Goal: Task Accomplishment & Management: Use online tool/utility

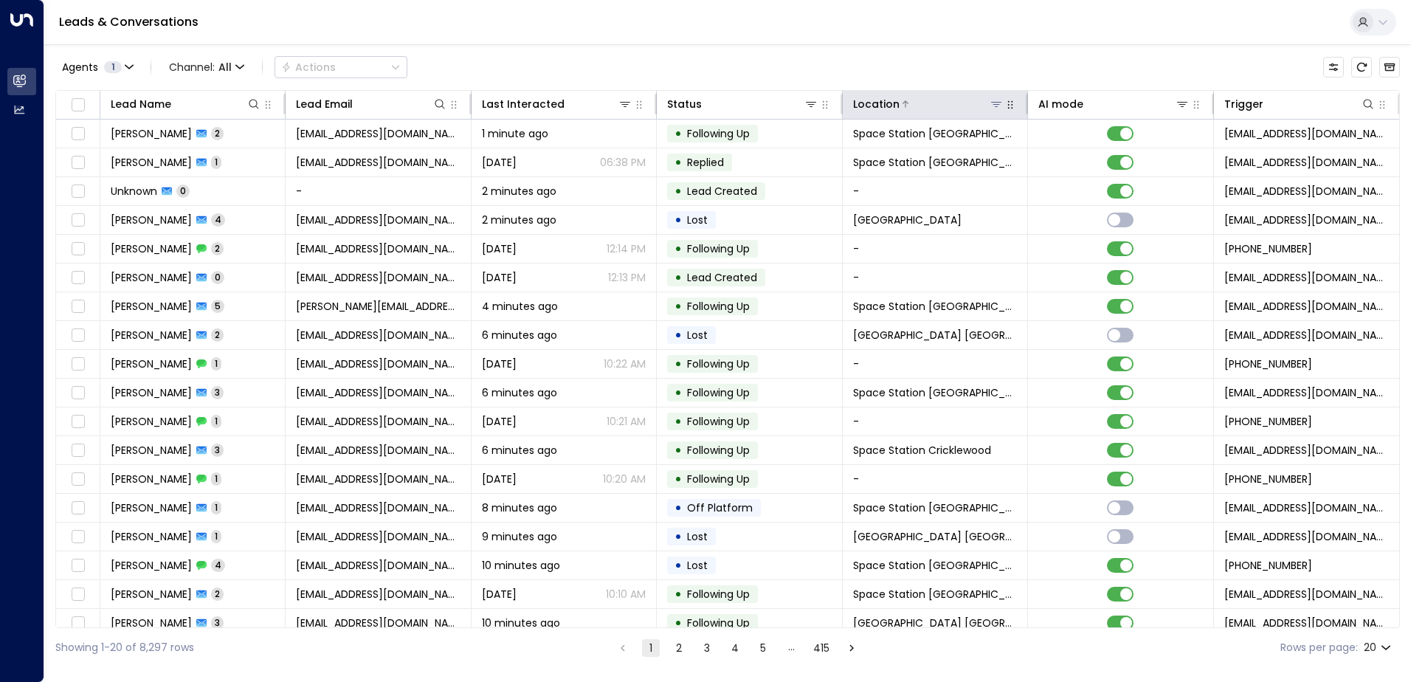
click at [992, 111] on button at bounding box center [996, 104] width 15 height 15
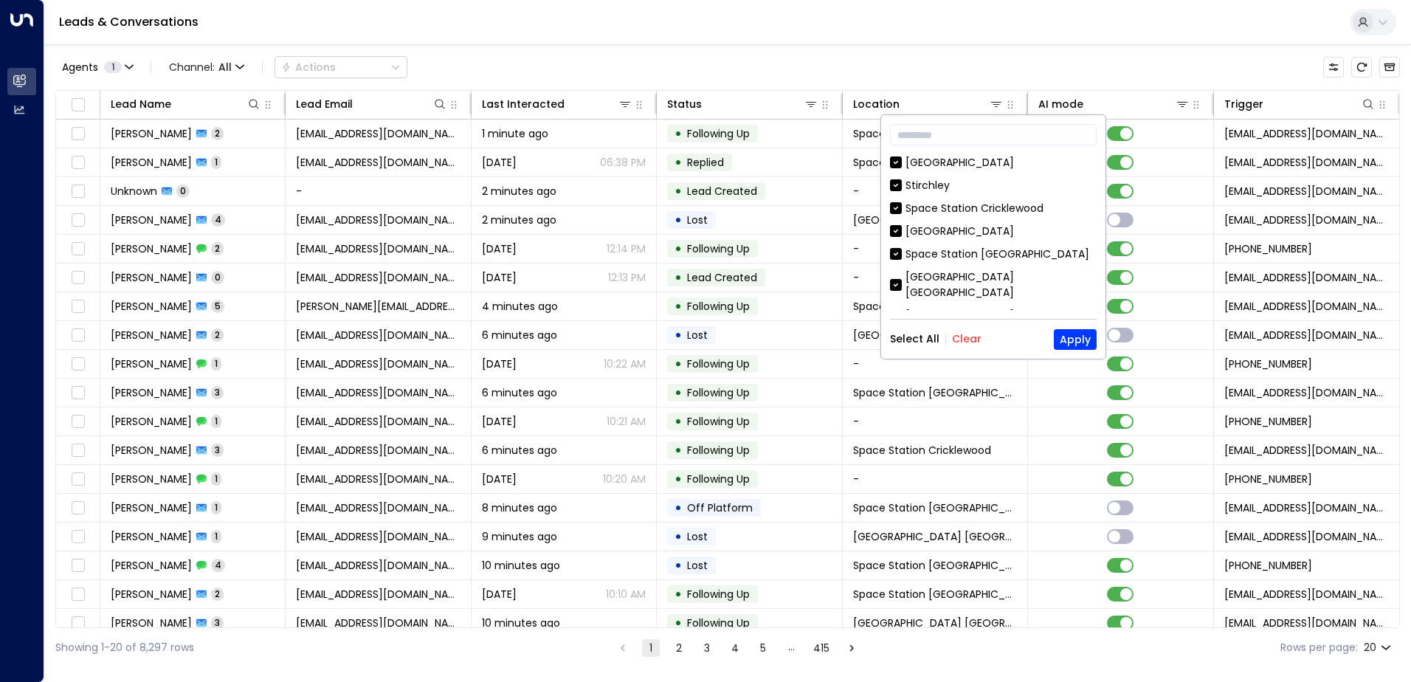
click at [956, 339] on button "Clear" at bounding box center [967, 339] width 30 height 12
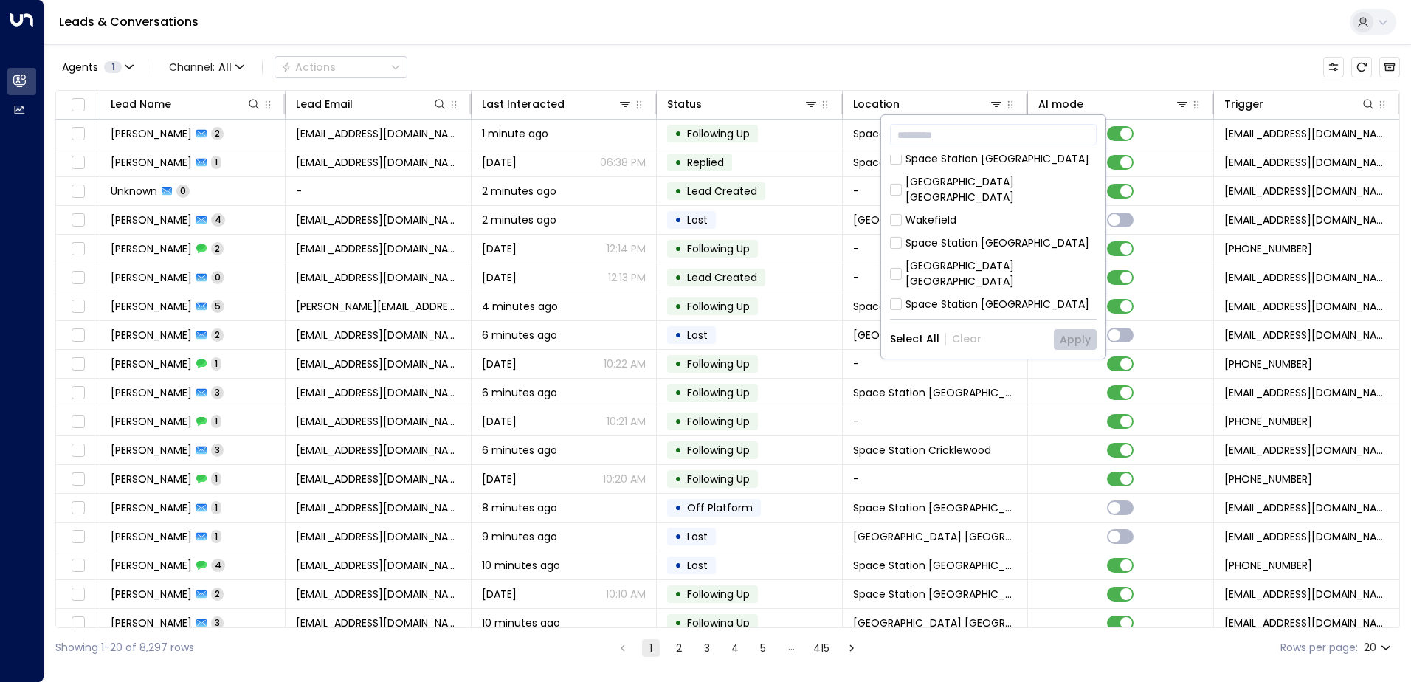
scroll to position [478, 0]
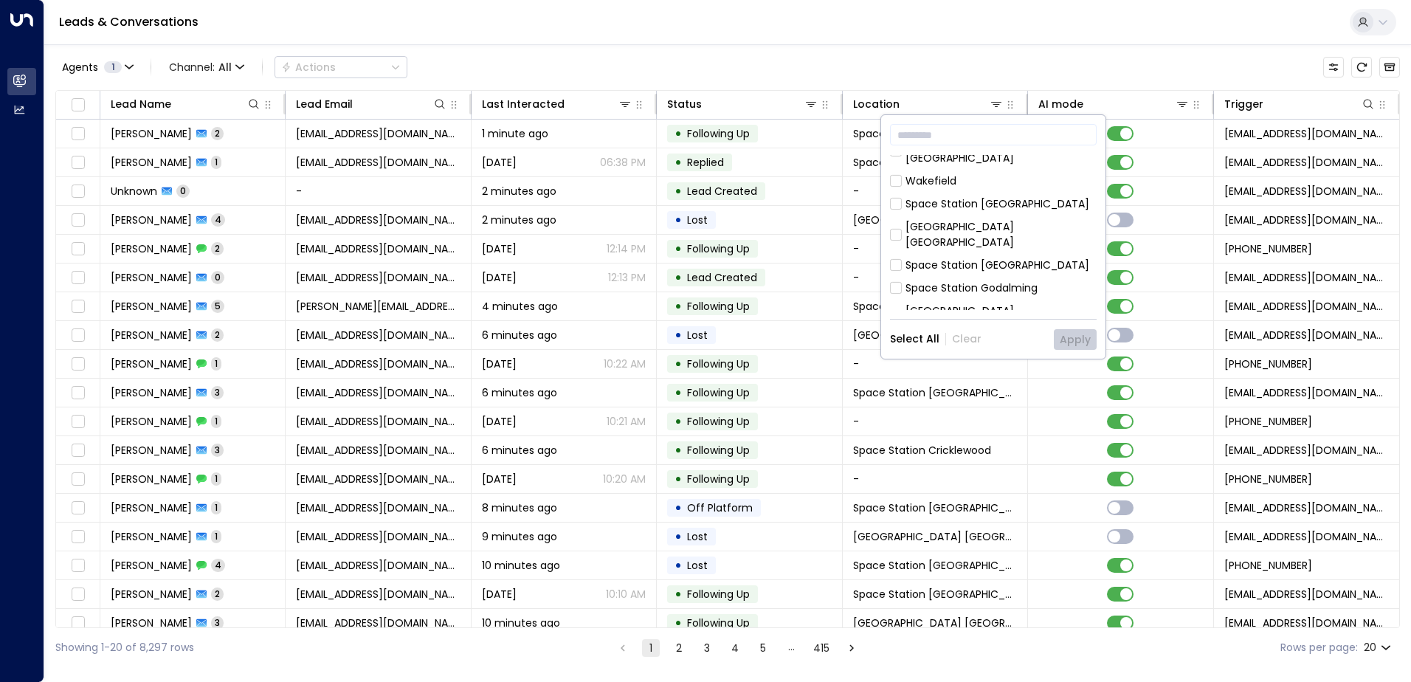
click at [938, 258] on div "Space Station [GEOGRAPHIC_DATA]" at bounding box center [997, 265] width 184 height 15
click at [1070, 342] on button "Apply" at bounding box center [1075, 339] width 43 height 21
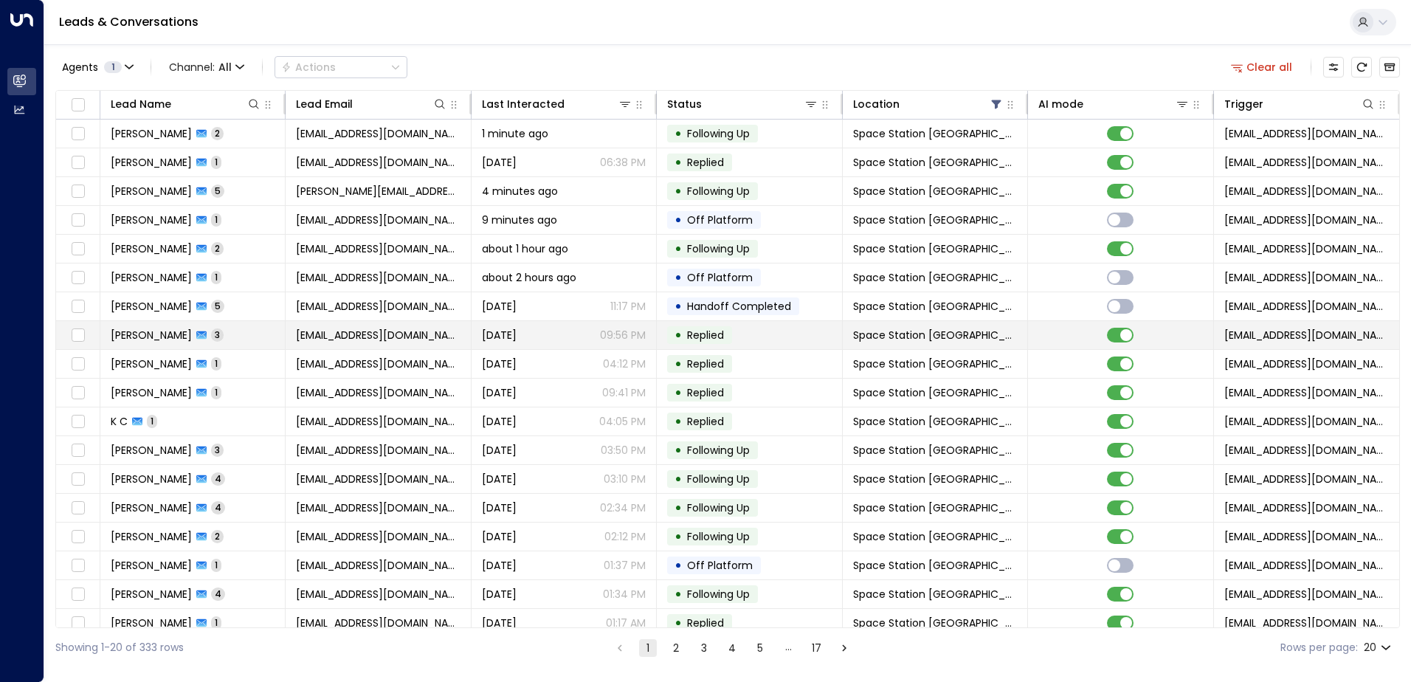
click at [196, 339] on icon at bounding box center [201, 335] width 10 height 8
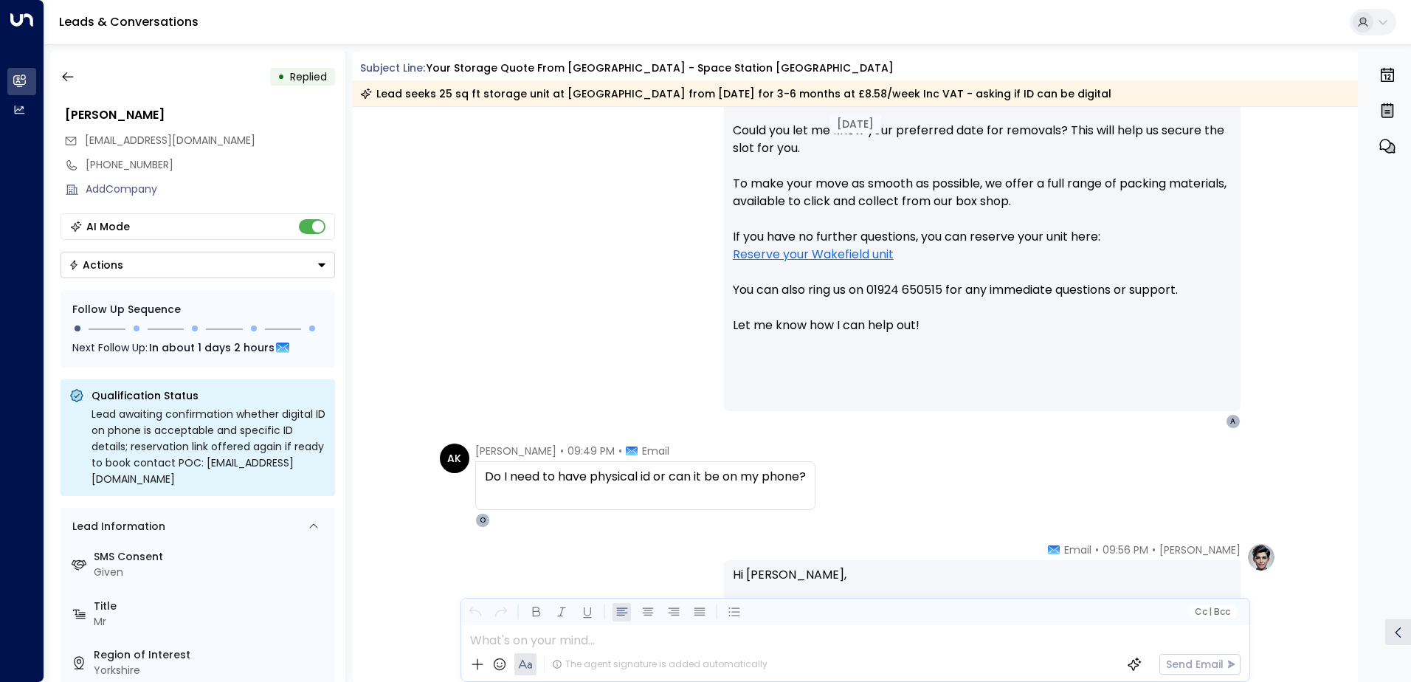
scroll to position [632, 0]
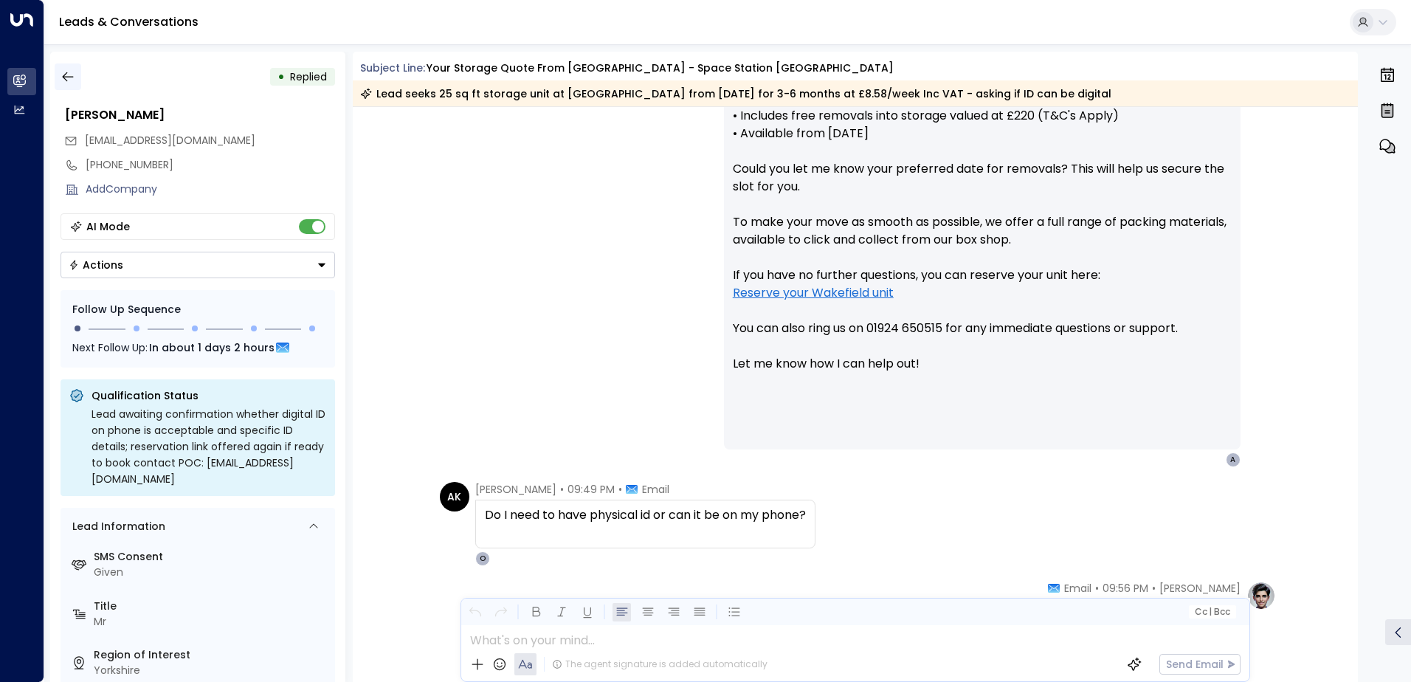
click at [67, 82] on icon "button" at bounding box center [68, 76] width 15 height 15
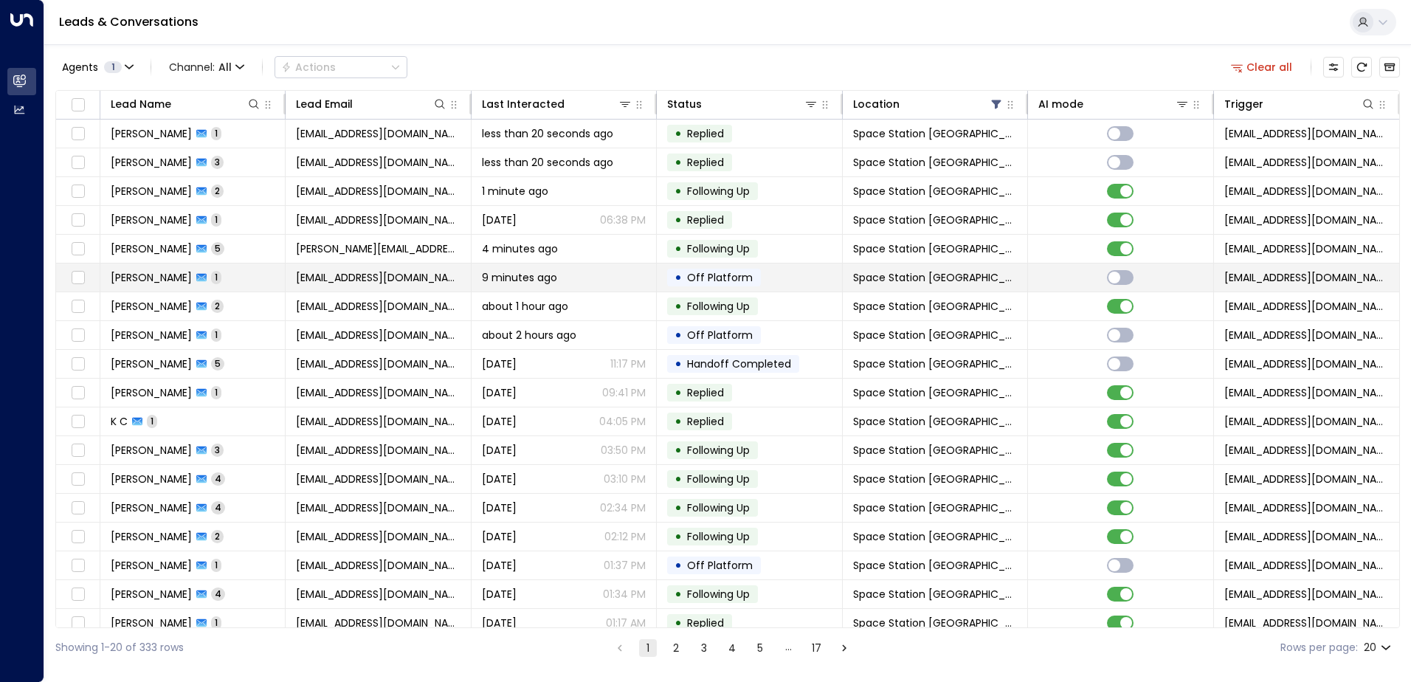
click at [172, 288] on td "[PERSON_NAME] 1" at bounding box center [192, 277] width 185 height 28
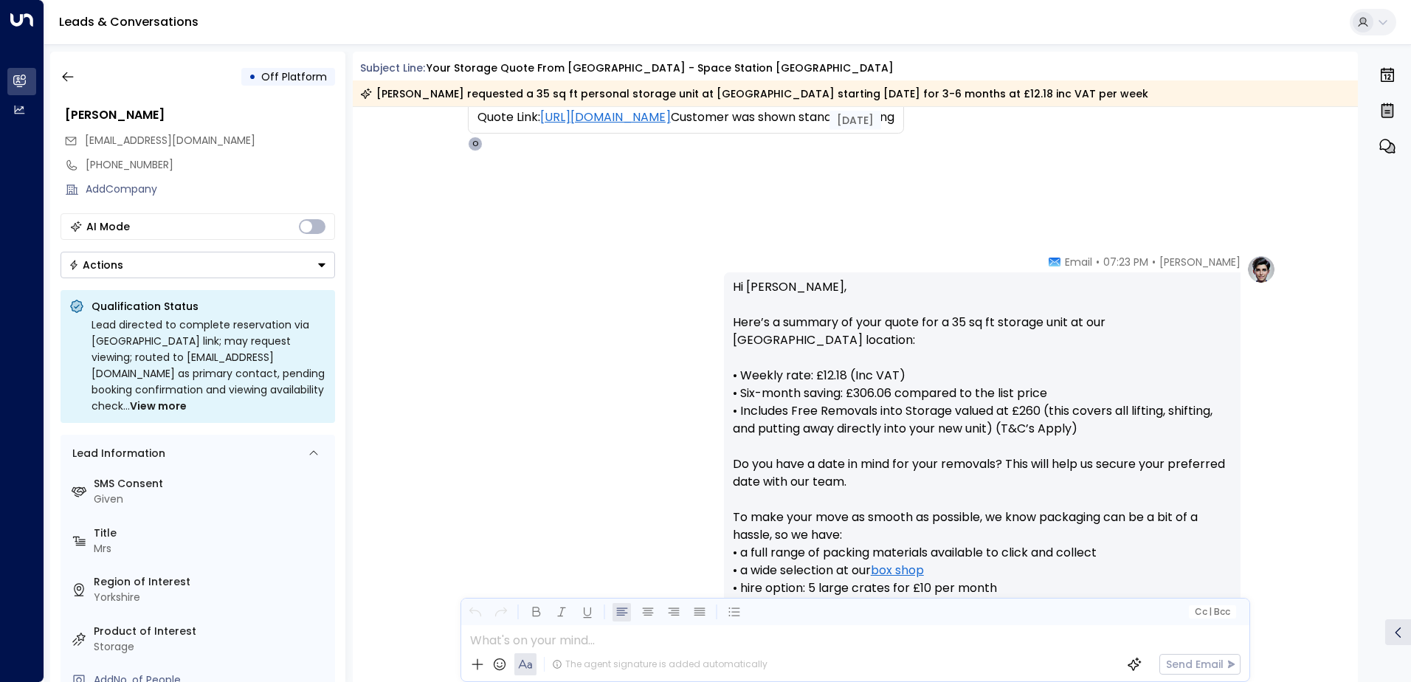
scroll to position [40, 0]
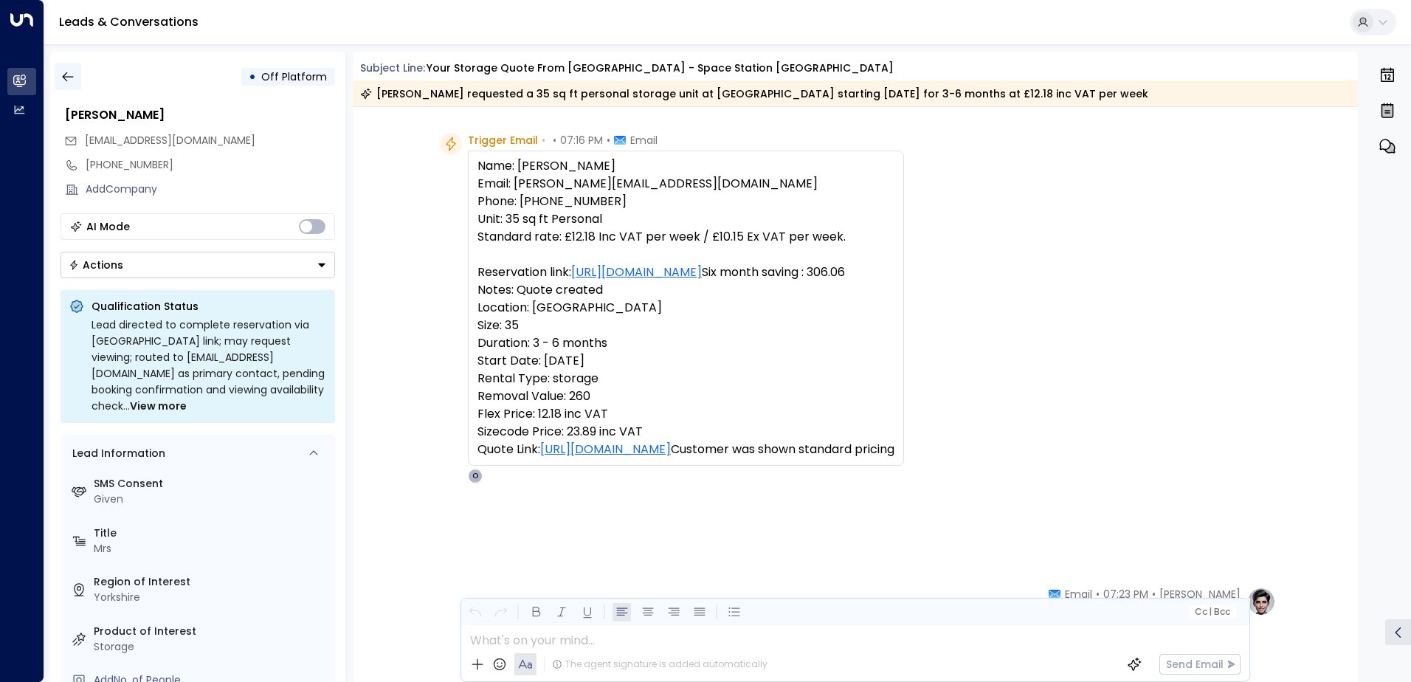
click at [69, 83] on icon "button" at bounding box center [68, 76] width 15 height 15
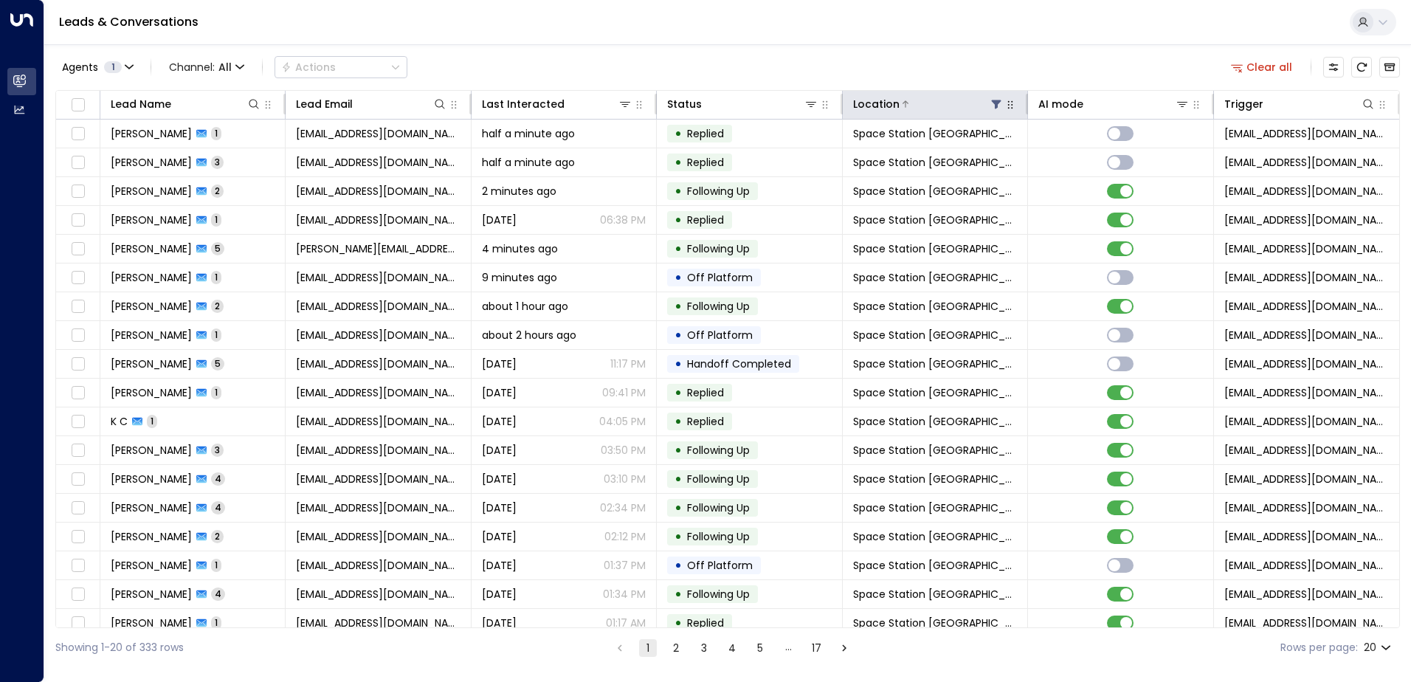
click at [990, 106] on icon at bounding box center [996, 104] width 12 height 12
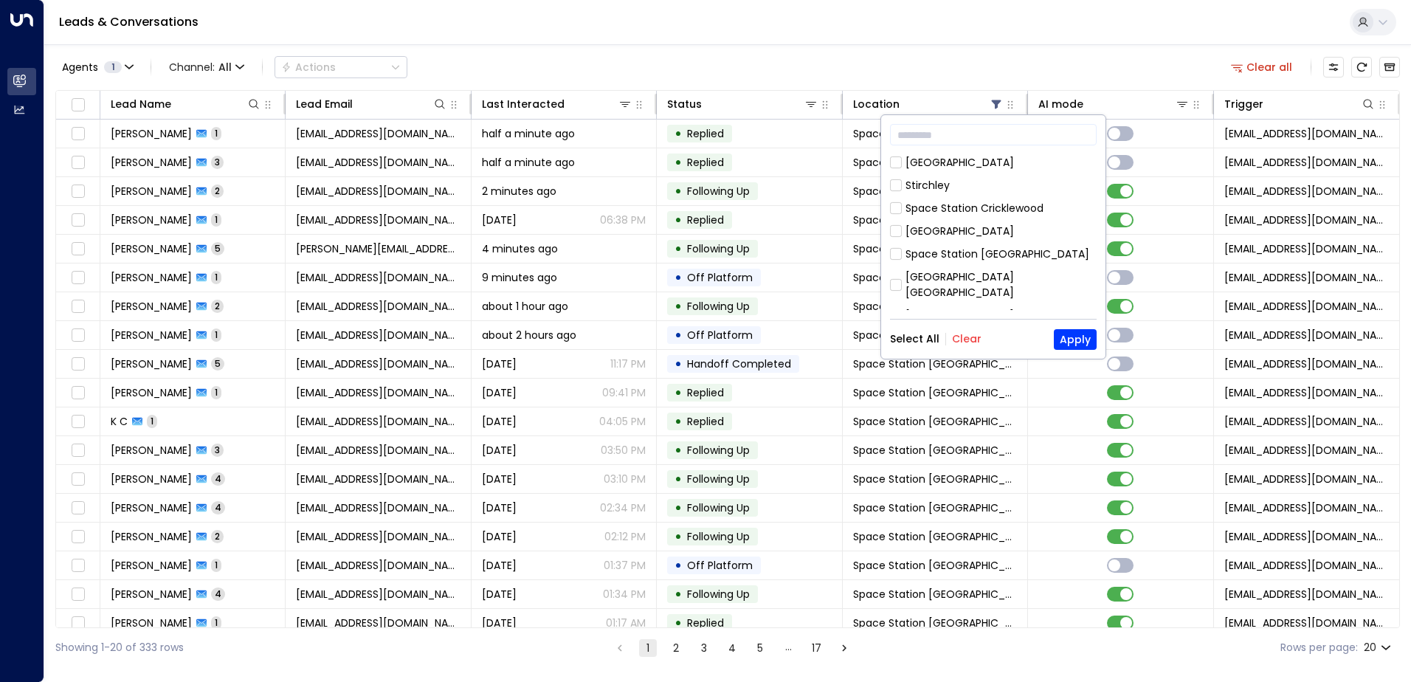
click at [979, 342] on div "Select All Clear Apply" at bounding box center [993, 339] width 207 height 21
click at [962, 342] on button "Clear" at bounding box center [967, 339] width 30 height 12
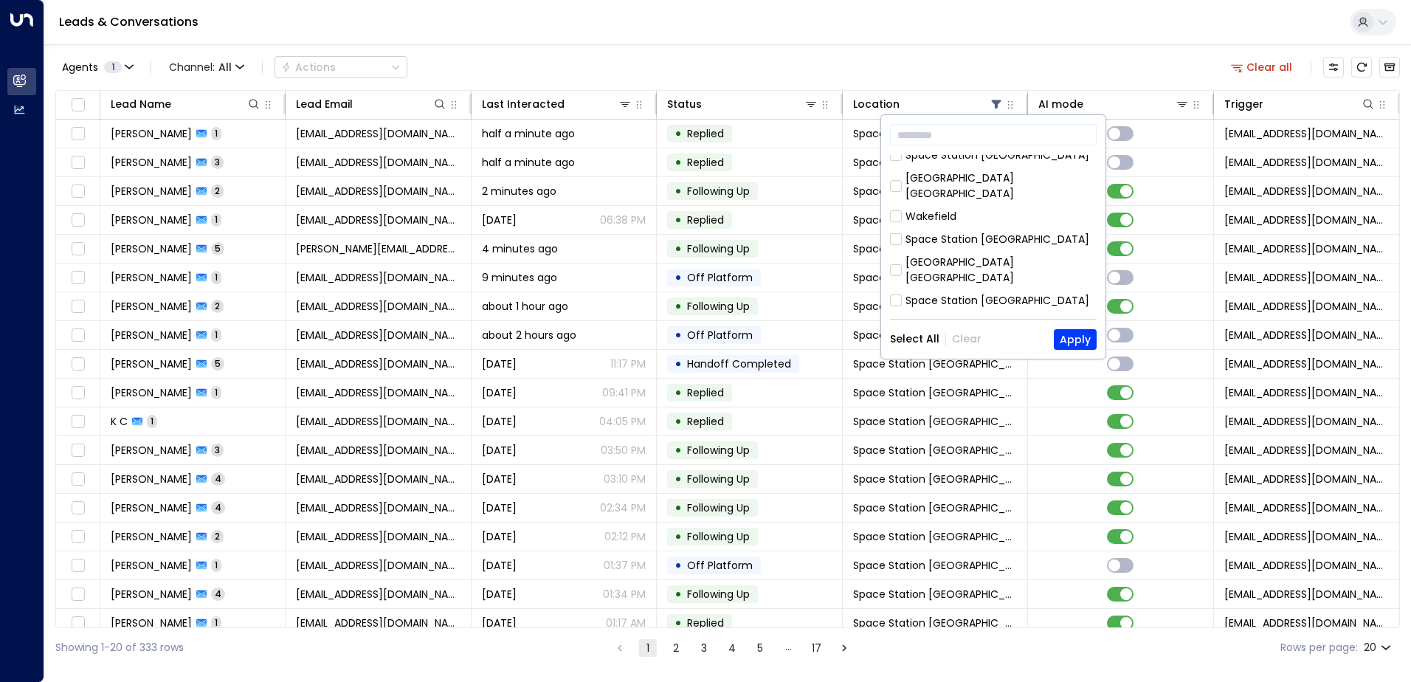
scroll to position [478, 0]
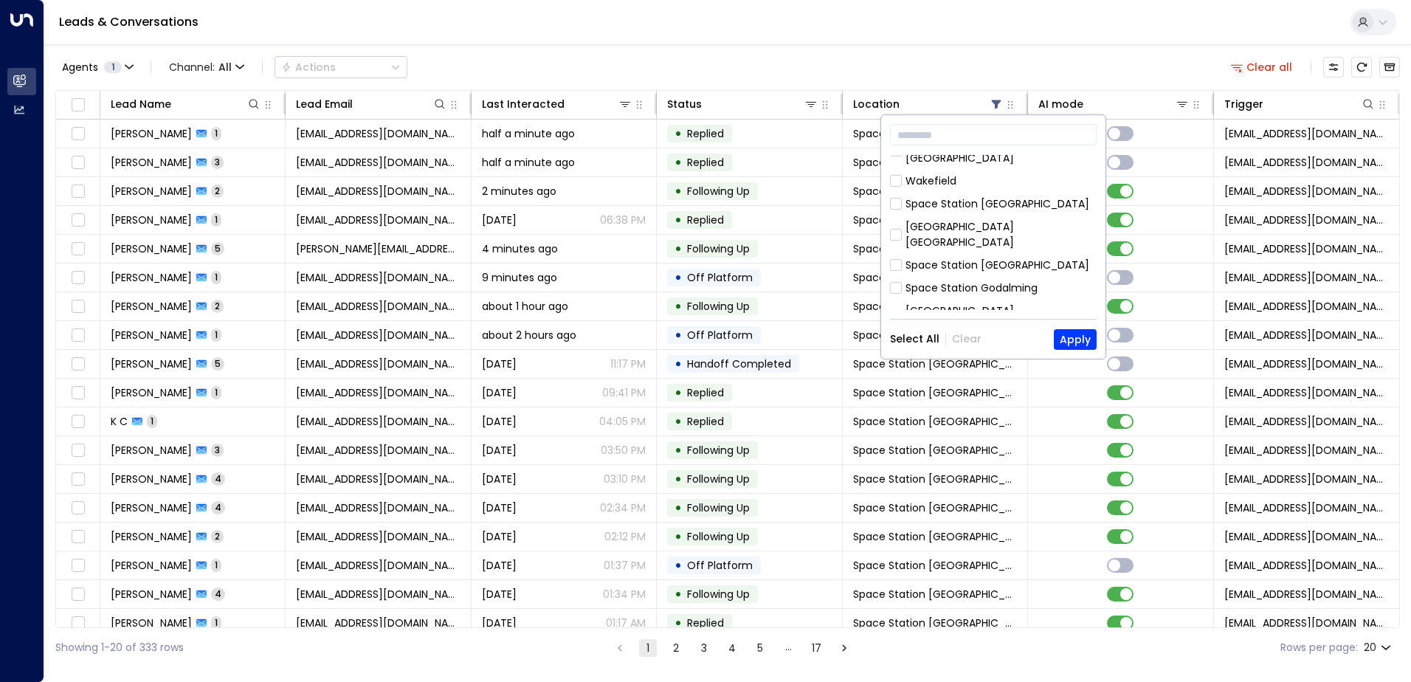
click at [938, 365] on div "Doncaster" at bounding box center [932, 372] width 54 height 15
click at [1074, 340] on button "Apply" at bounding box center [1075, 339] width 43 height 21
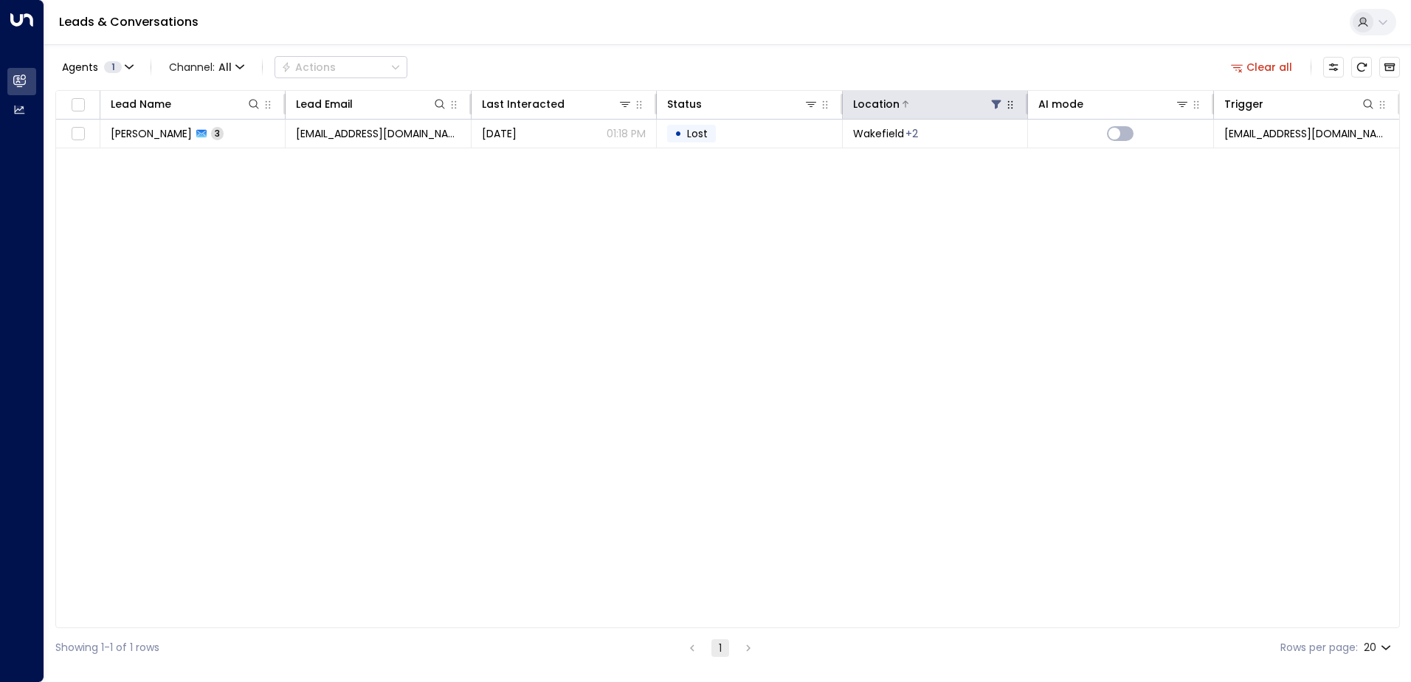
drag, startPoint x: 986, startPoint y: 112, endPoint x: 989, endPoint y: 106, distance: 7.6
click at [989, 105] on div "Location" at bounding box center [928, 104] width 151 height 18
click at [994, 109] on icon at bounding box center [996, 104] width 12 height 12
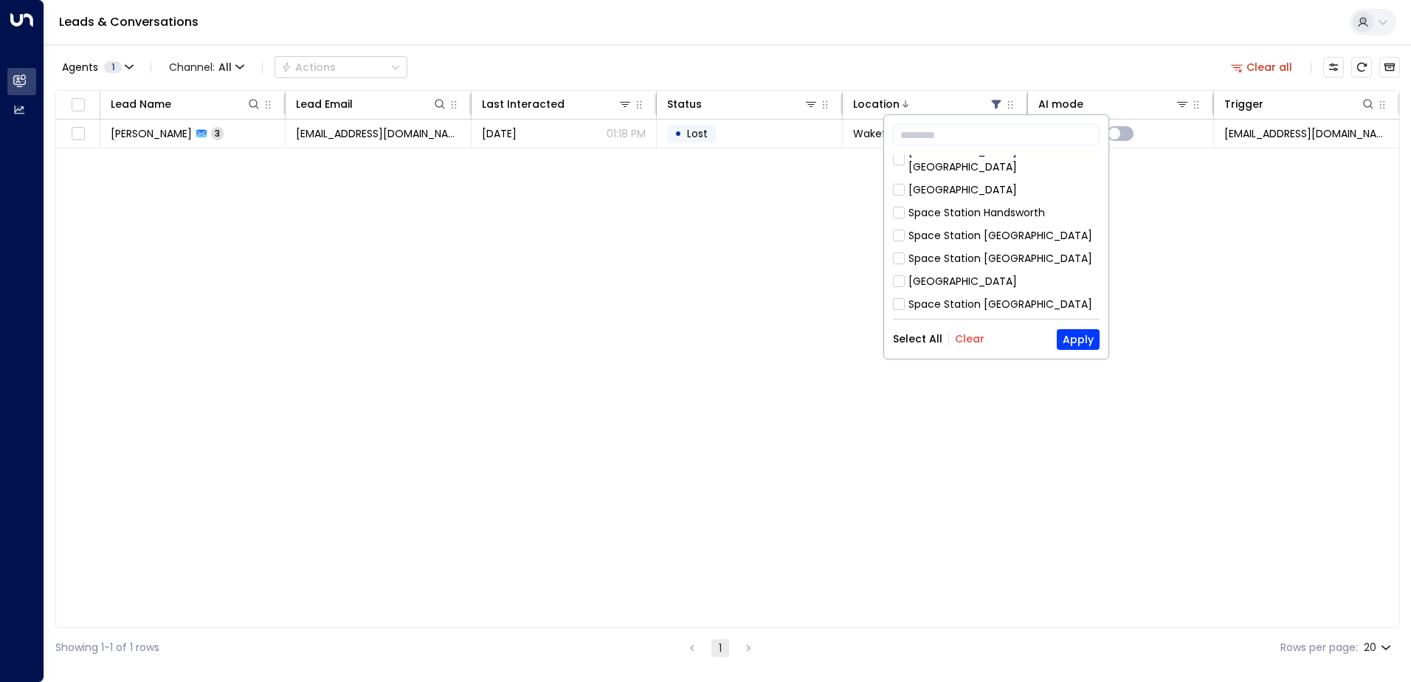
scroll to position [478, 0]
click at [947, 250] on div "Space Station [GEOGRAPHIC_DATA]" at bounding box center [1000, 257] width 184 height 15
click at [1075, 337] on button "Apply" at bounding box center [1078, 339] width 43 height 21
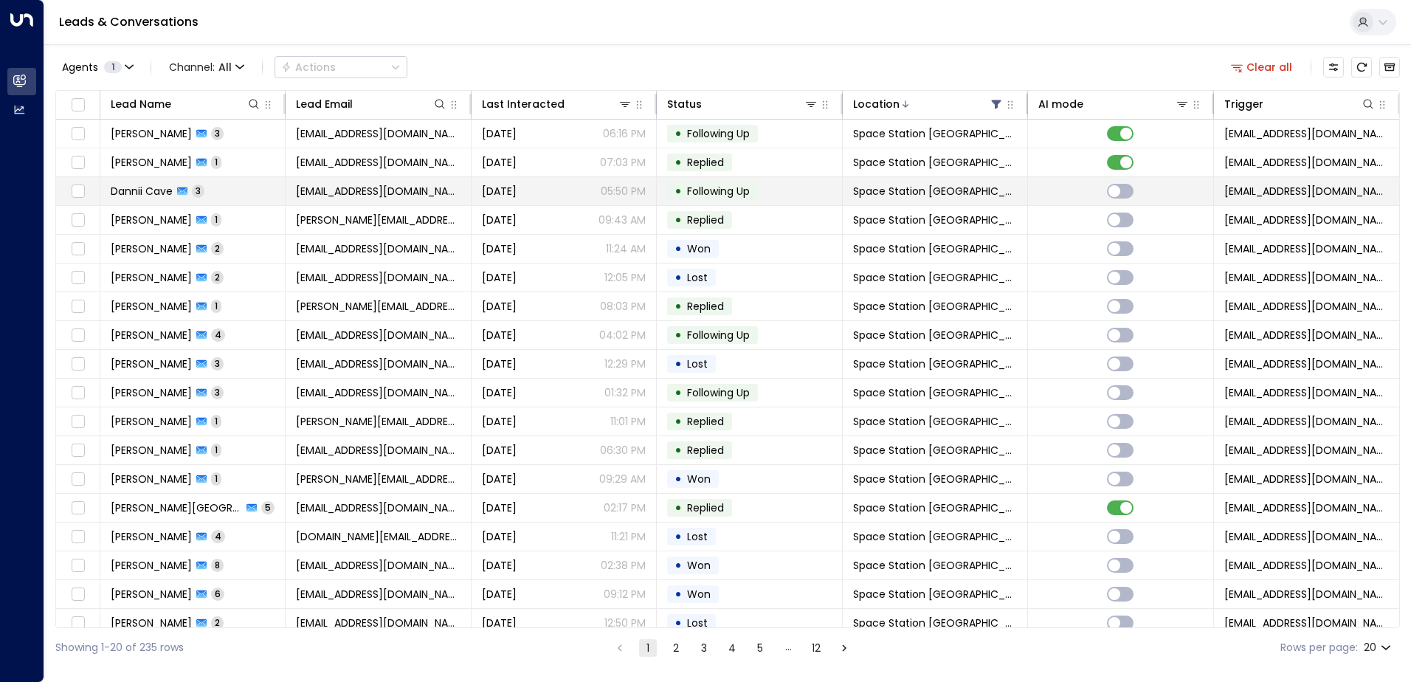
click at [153, 192] on span "Dannii Cave" at bounding box center [142, 191] width 62 height 15
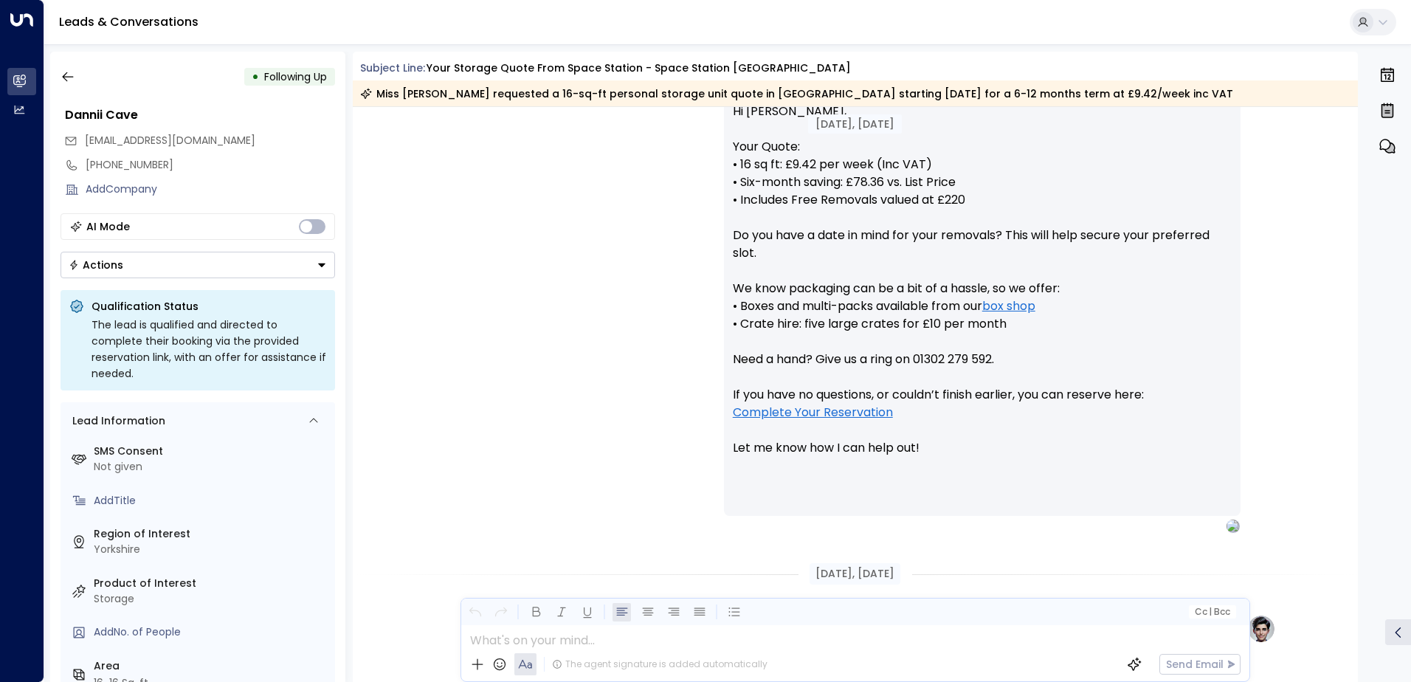
scroll to position [525, 0]
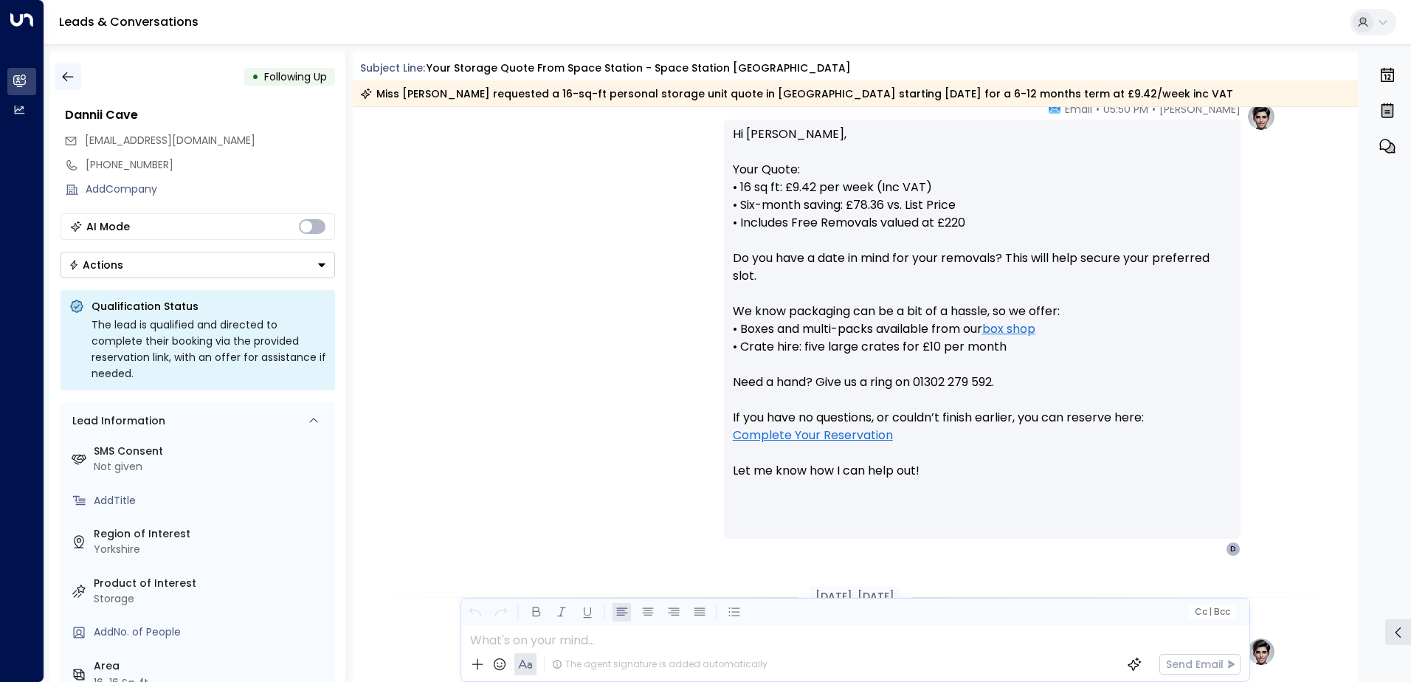
click at [68, 77] on icon "button" at bounding box center [67, 77] width 11 height 10
